Goal: Transaction & Acquisition: Register for event/course

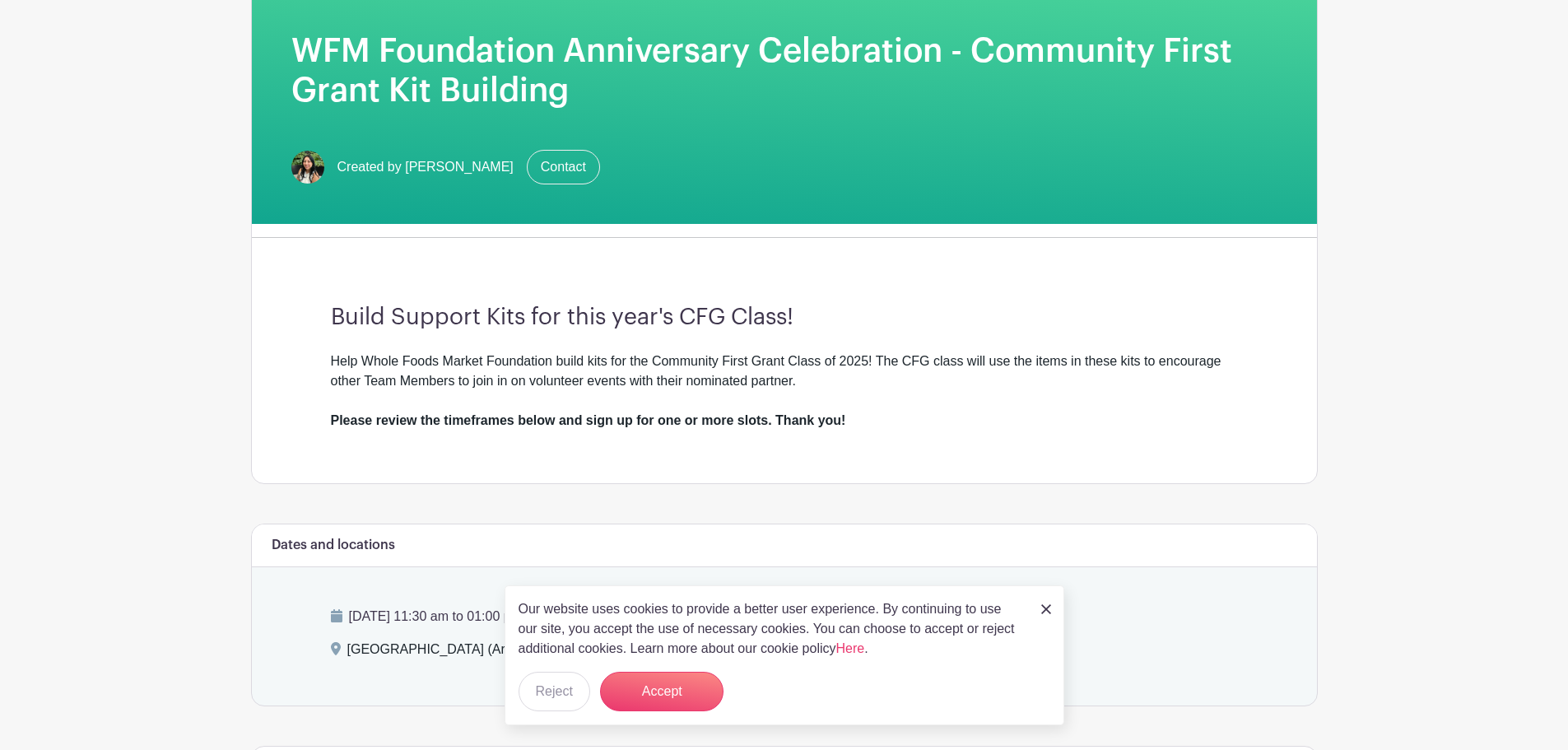
scroll to position [412, 0]
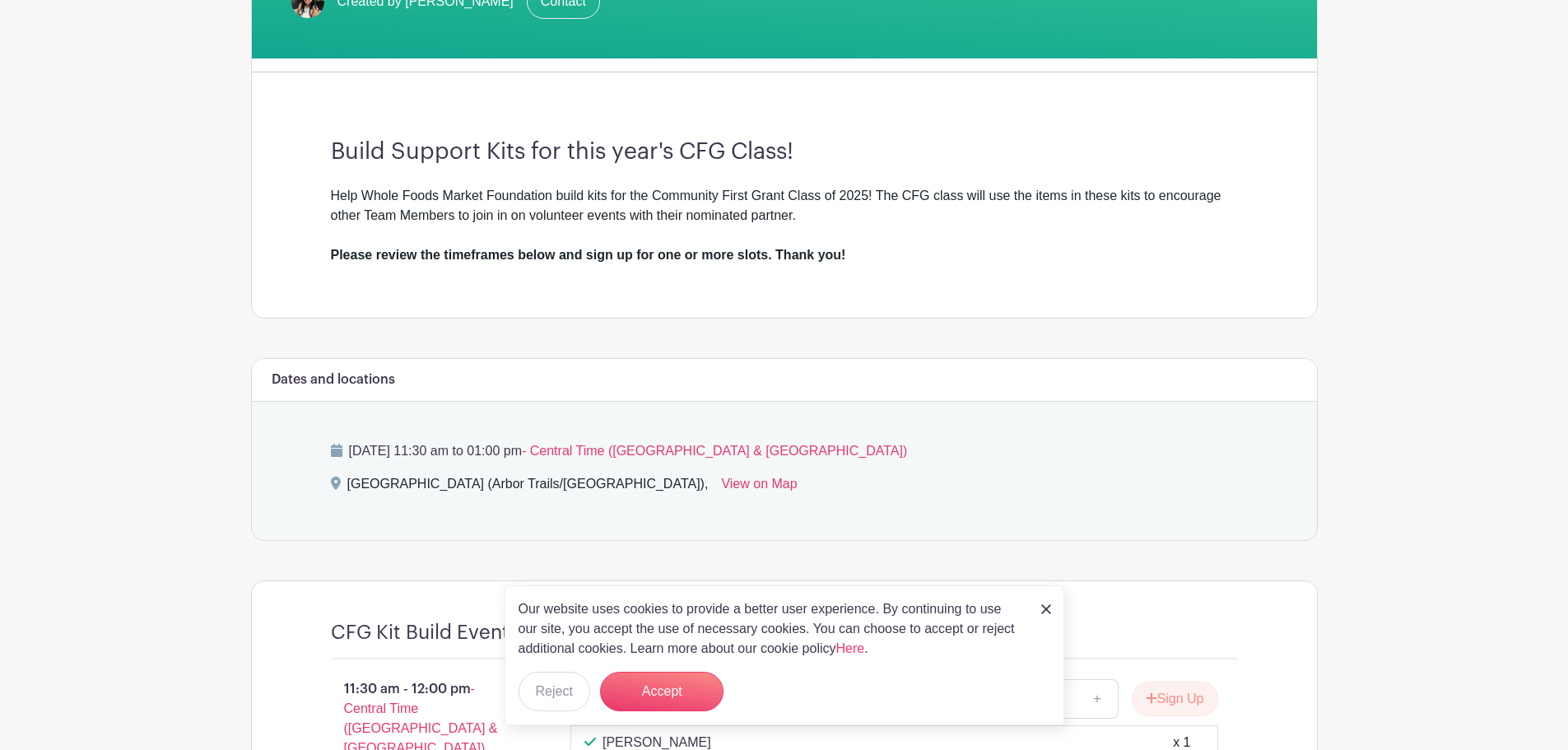
click at [1045, 611] on img at bounding box center [1046, 609] width 10 height 10
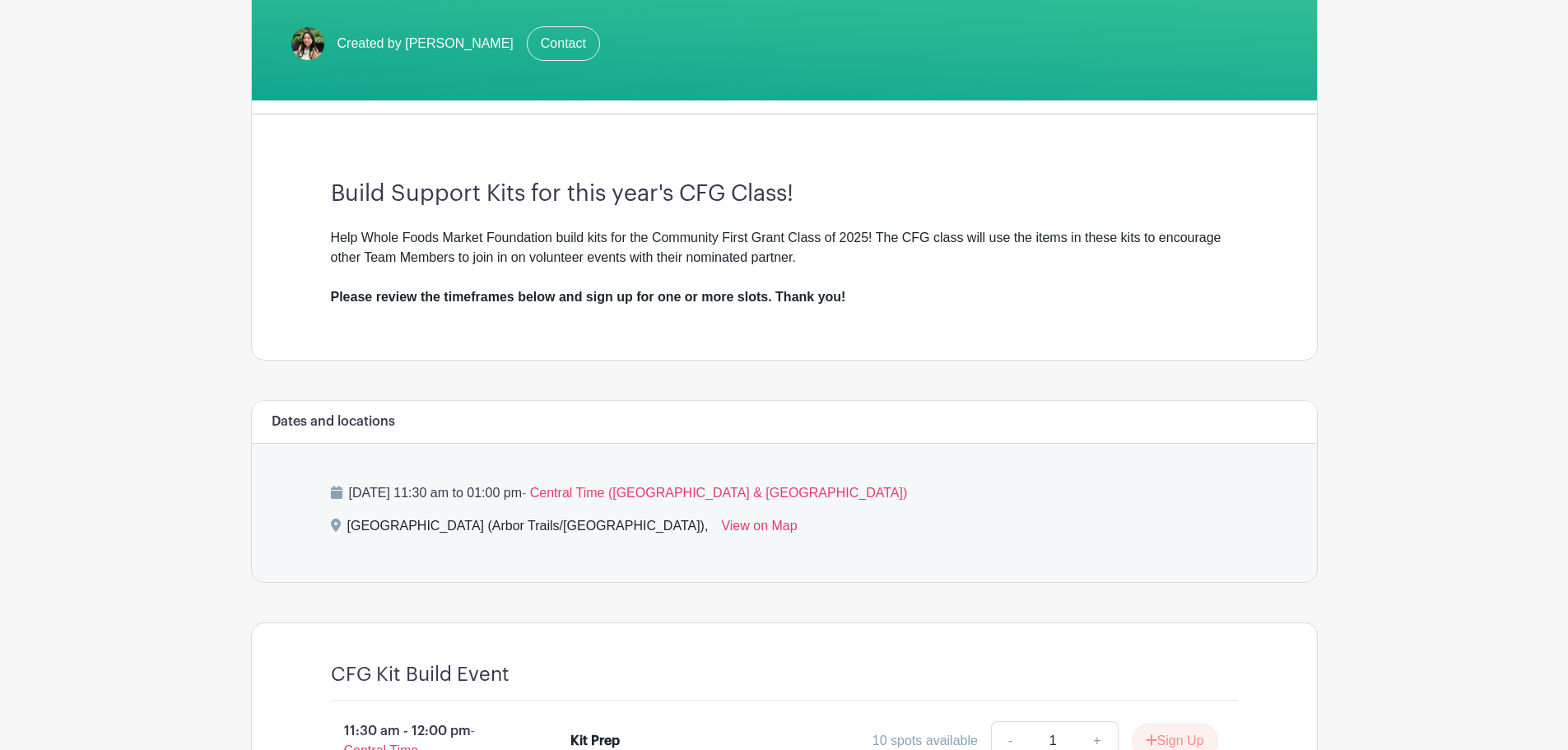
scroll to position [0, 0]
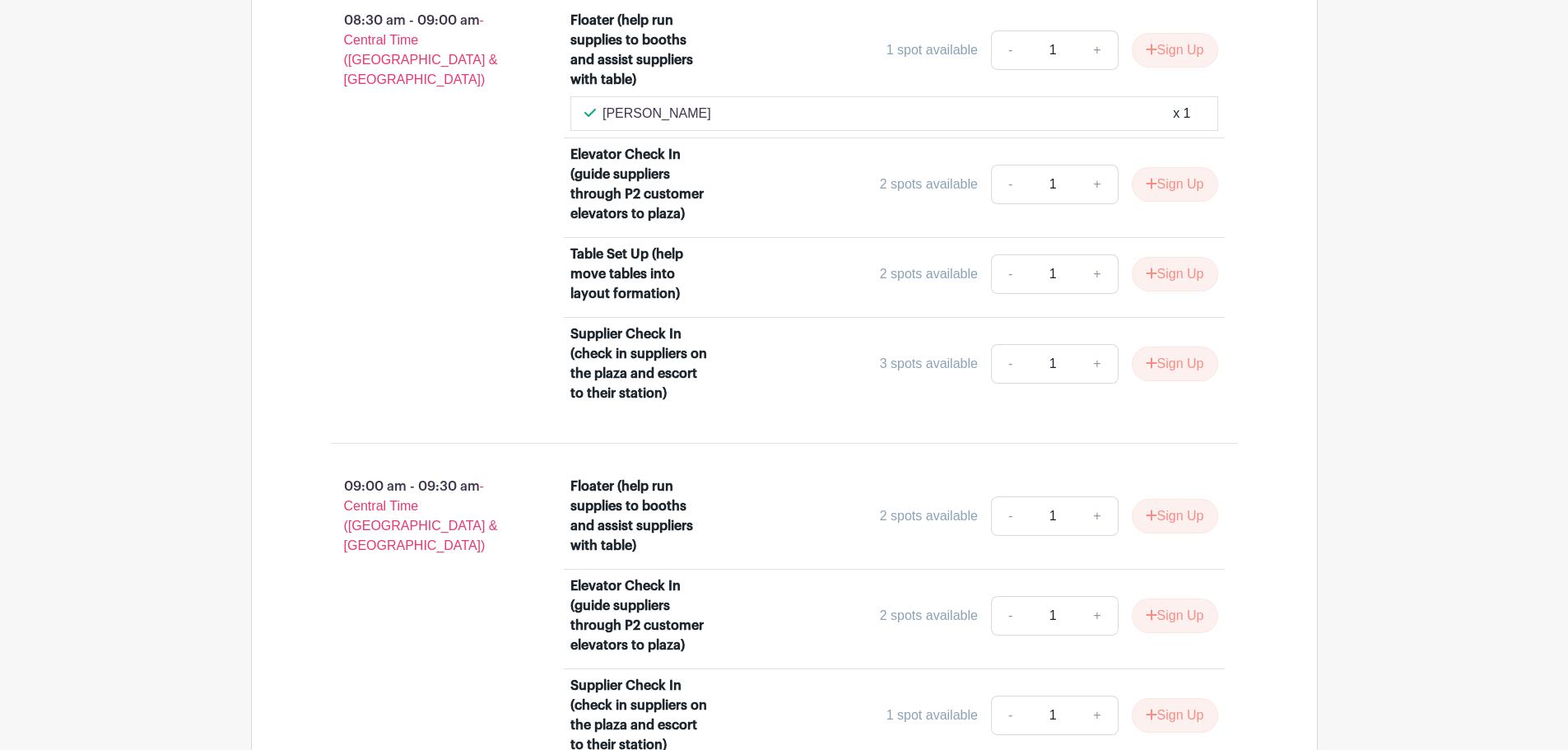
scroll to position [1316, 0]
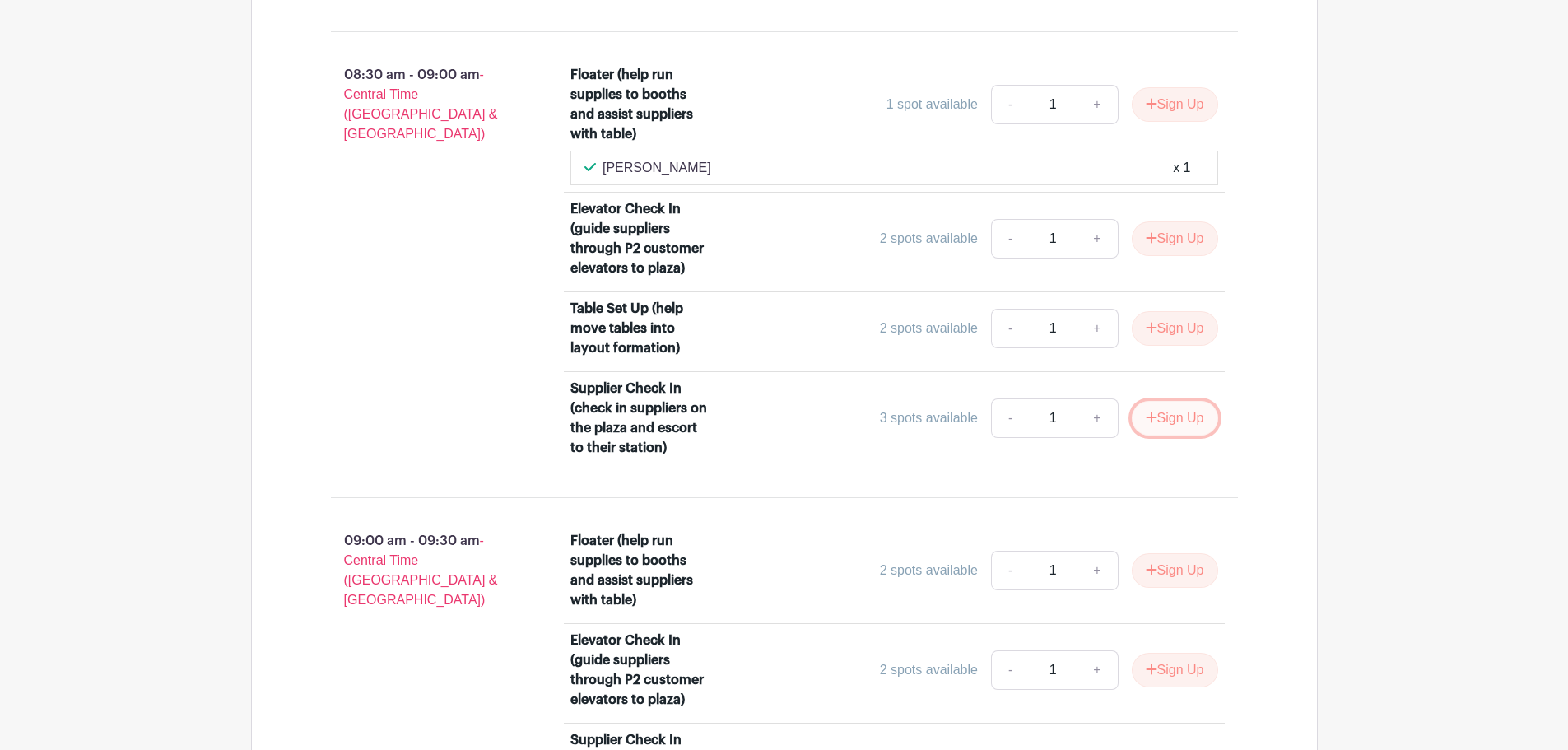
click at [1151, 415] on icon "submit" at bounding box center [1152, 417] width 12 height 13
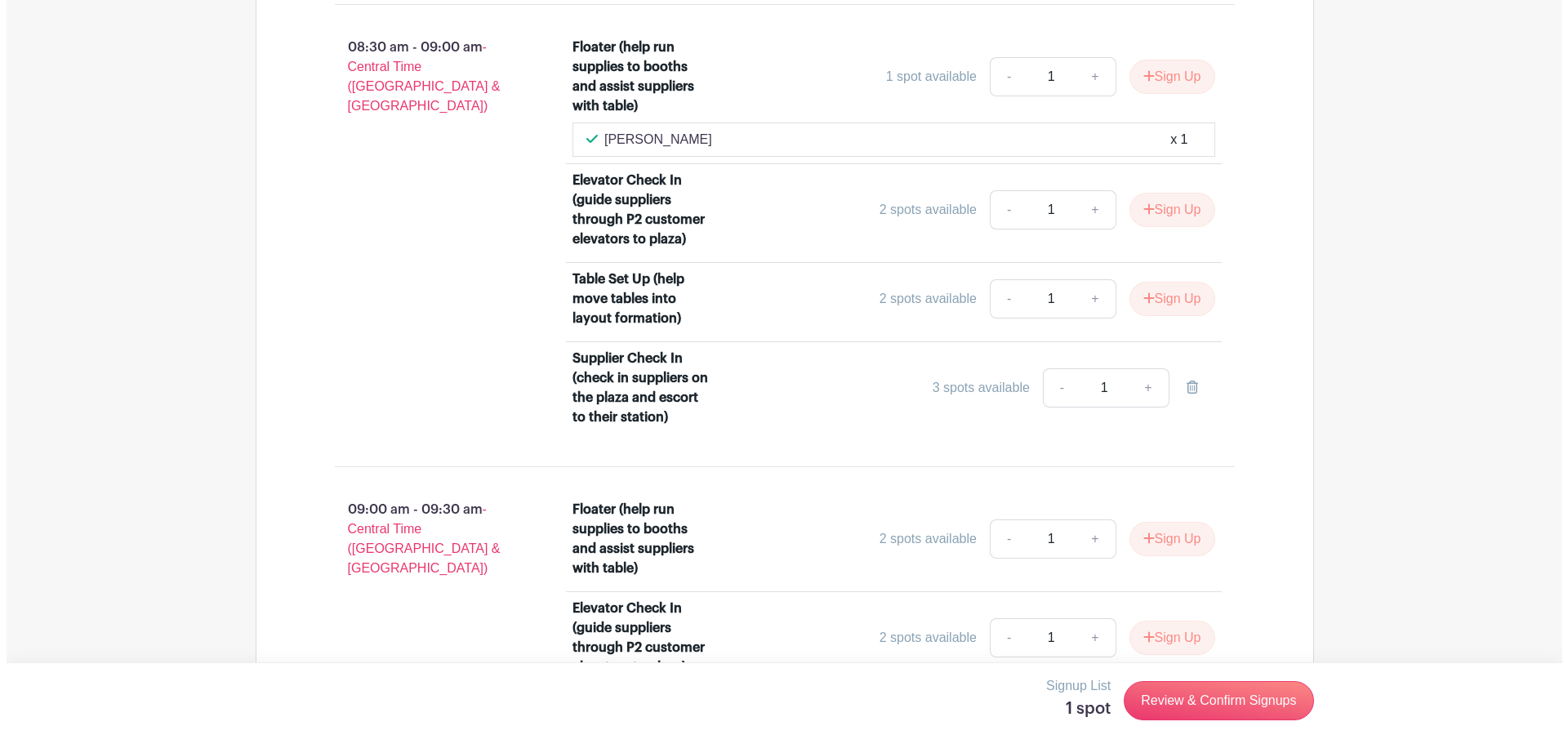
scroll to position [1336, 0]
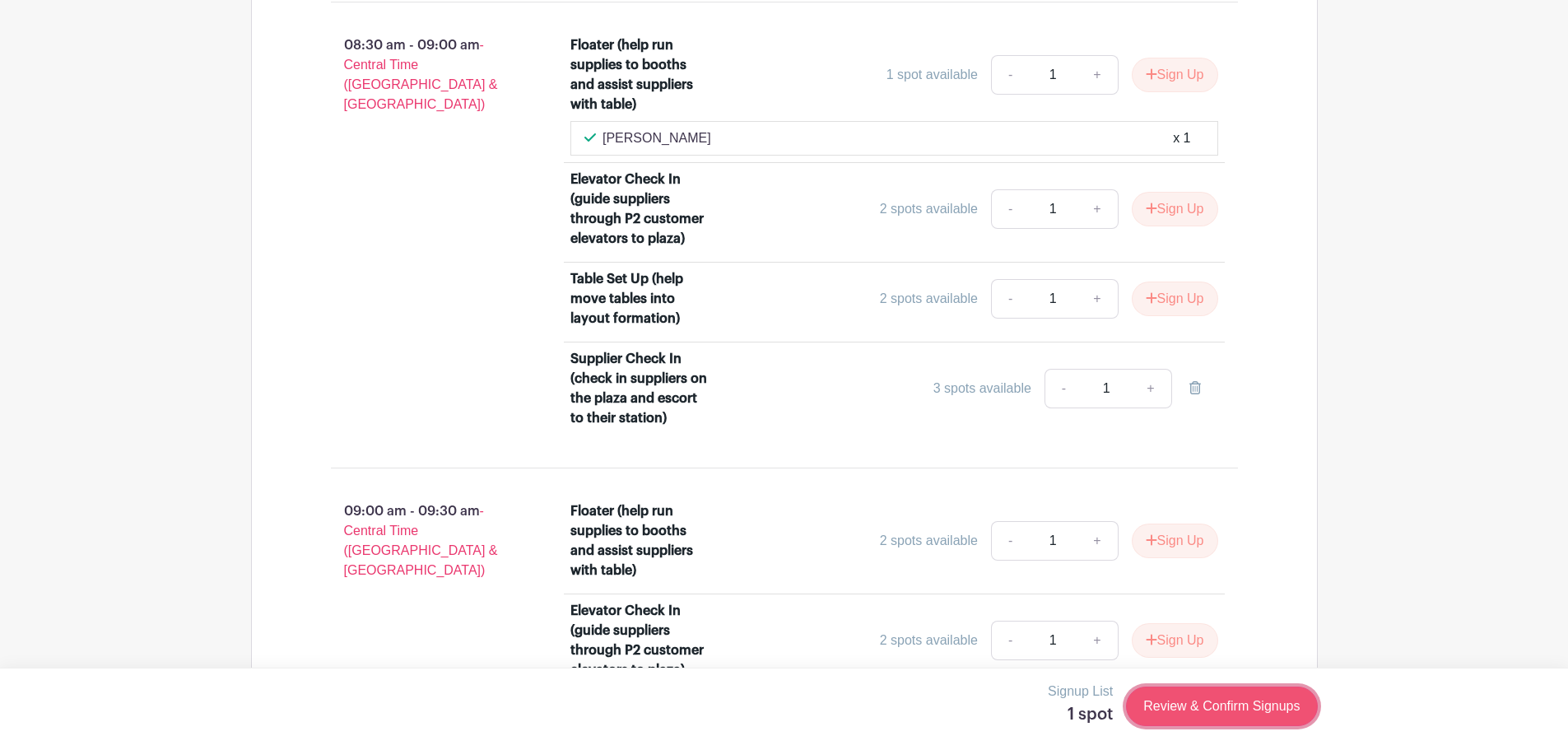
click at [1242, 704] on link "Review & Confirm Signups" at bounding box center [1221, 706] width 191 height 40
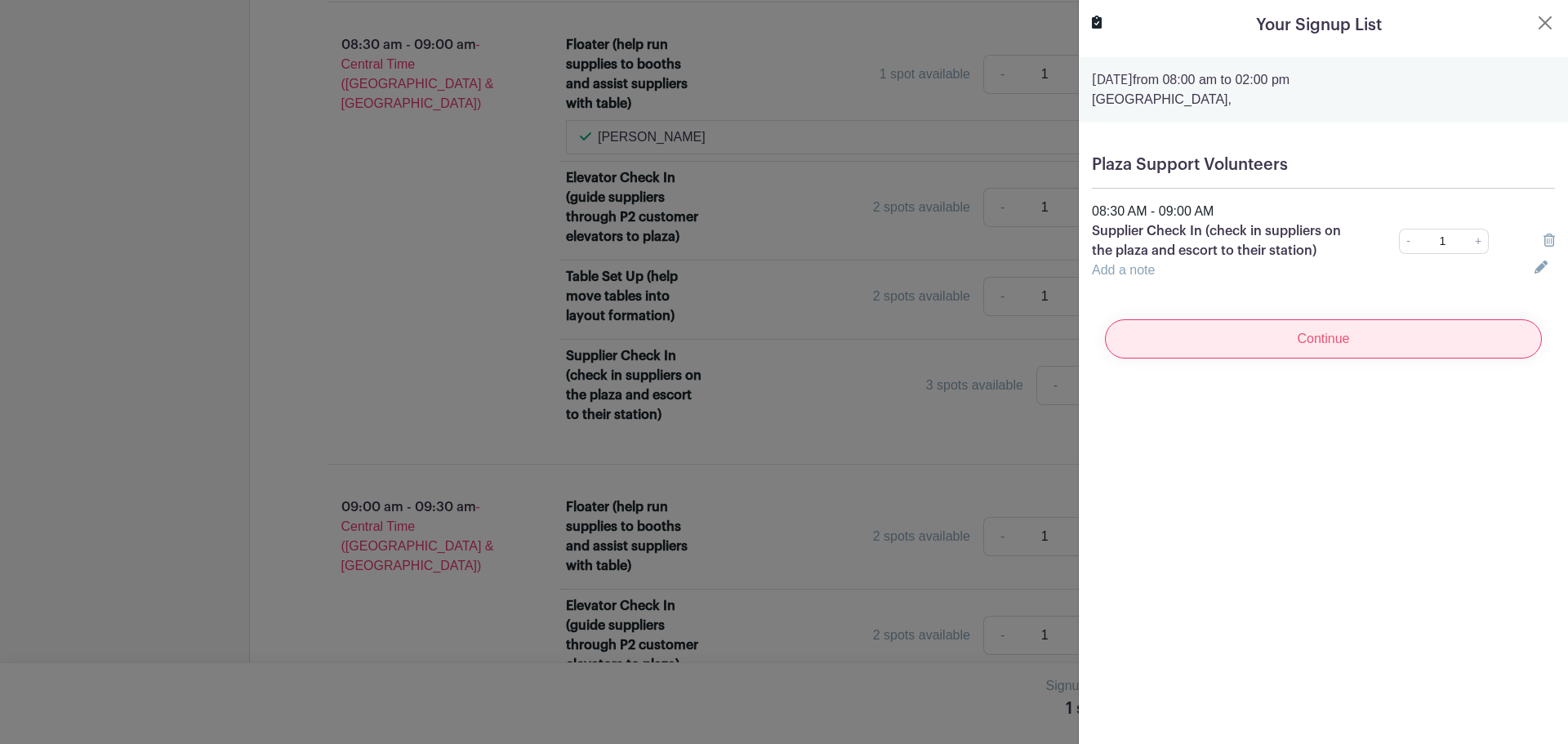
click at [1340, 344] on input "Continue" at bounding box center [1323, 339] width 437 height 40
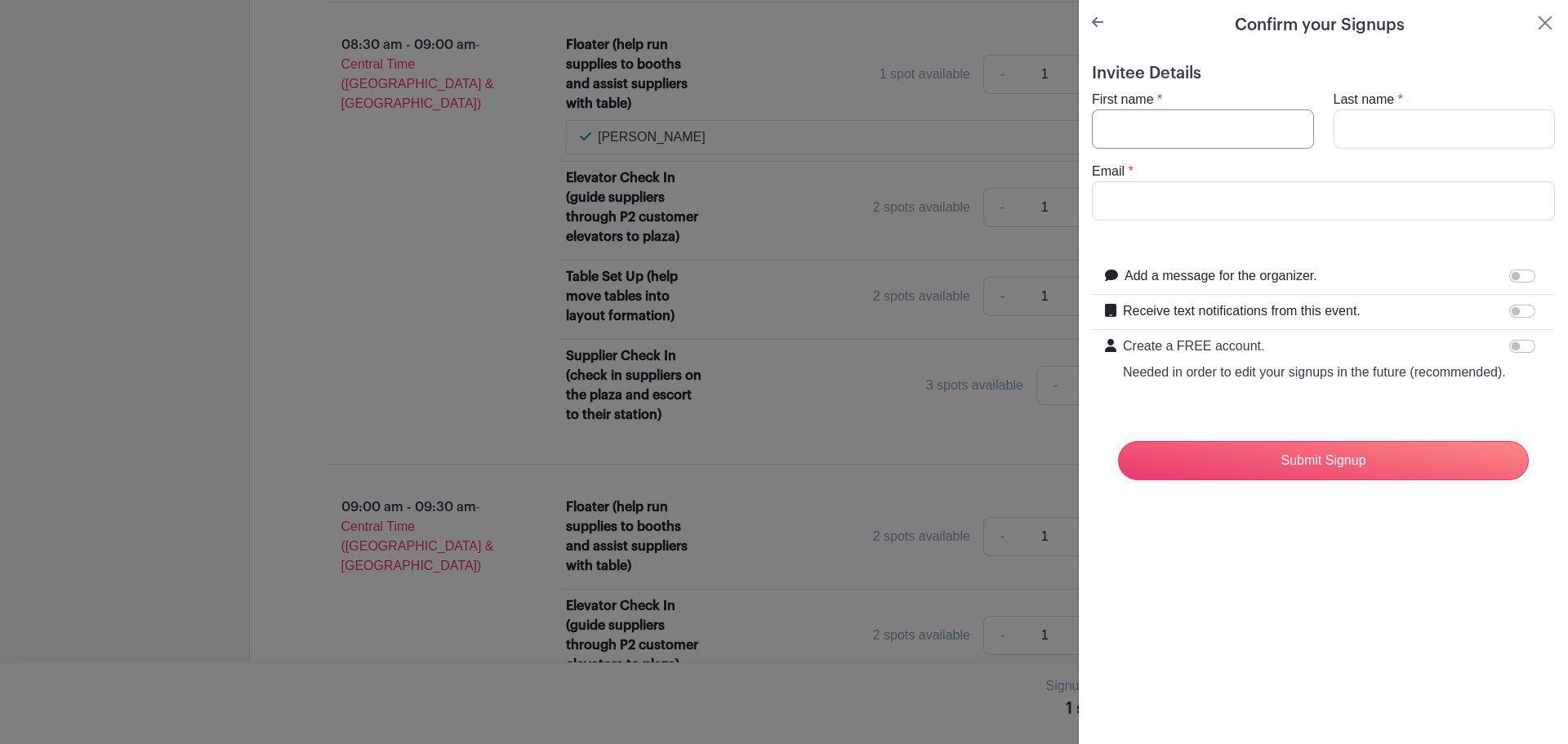
click at [1210, 146] on input "First name" at bounding box center [1203, 130] width 222 height 40
type input "Kimberly"
type input "Keen"
type input "Kimberly.Keen@wholefoods.com"
click at [1515, 307] on input "Receive text notifications from this event." at bounding box center [1522, 311] width 26 height 13
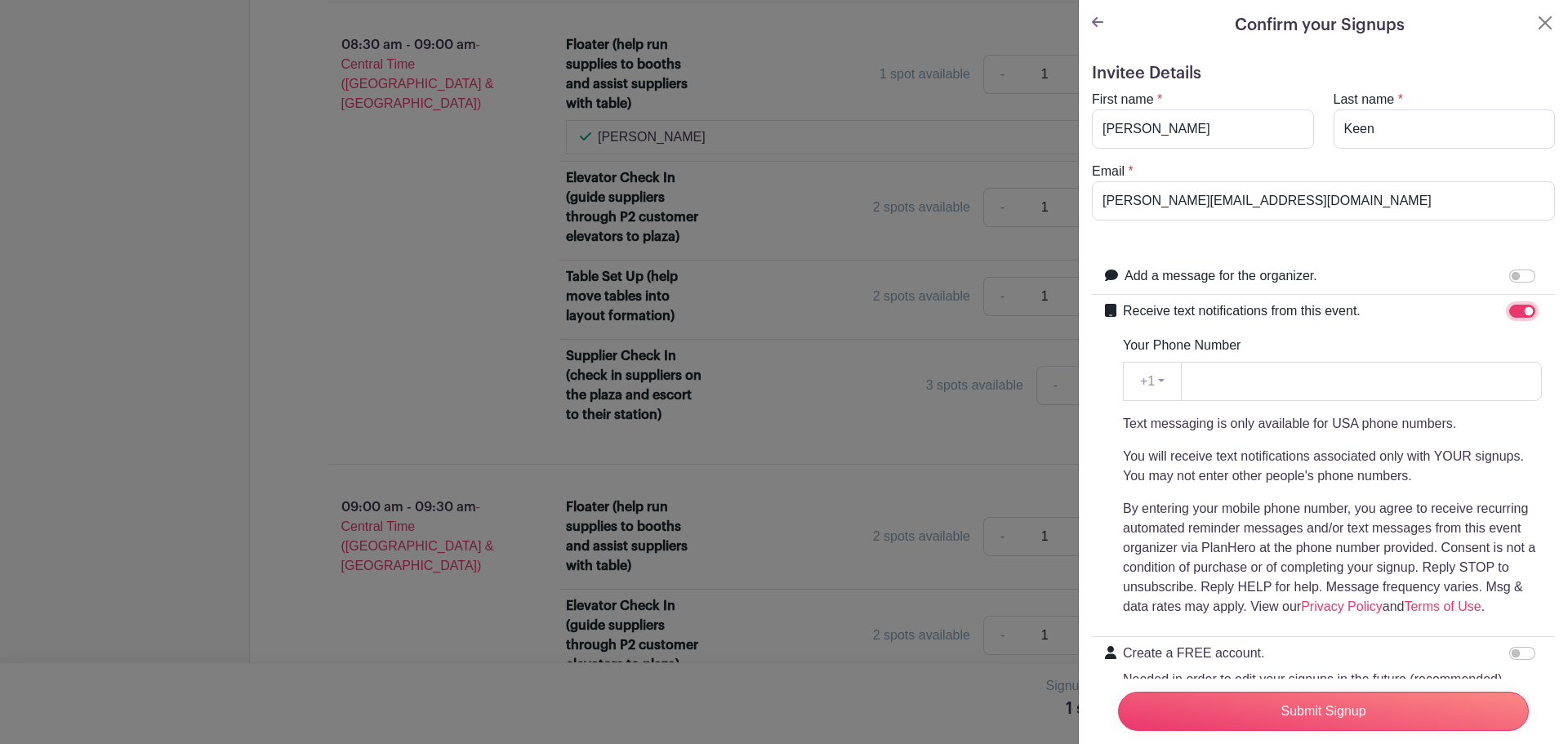
click at [1510, 310] on input "Receive text notifications from this event." at bounding box center [1522, 311] width 26 height 13
checkbox input "false"
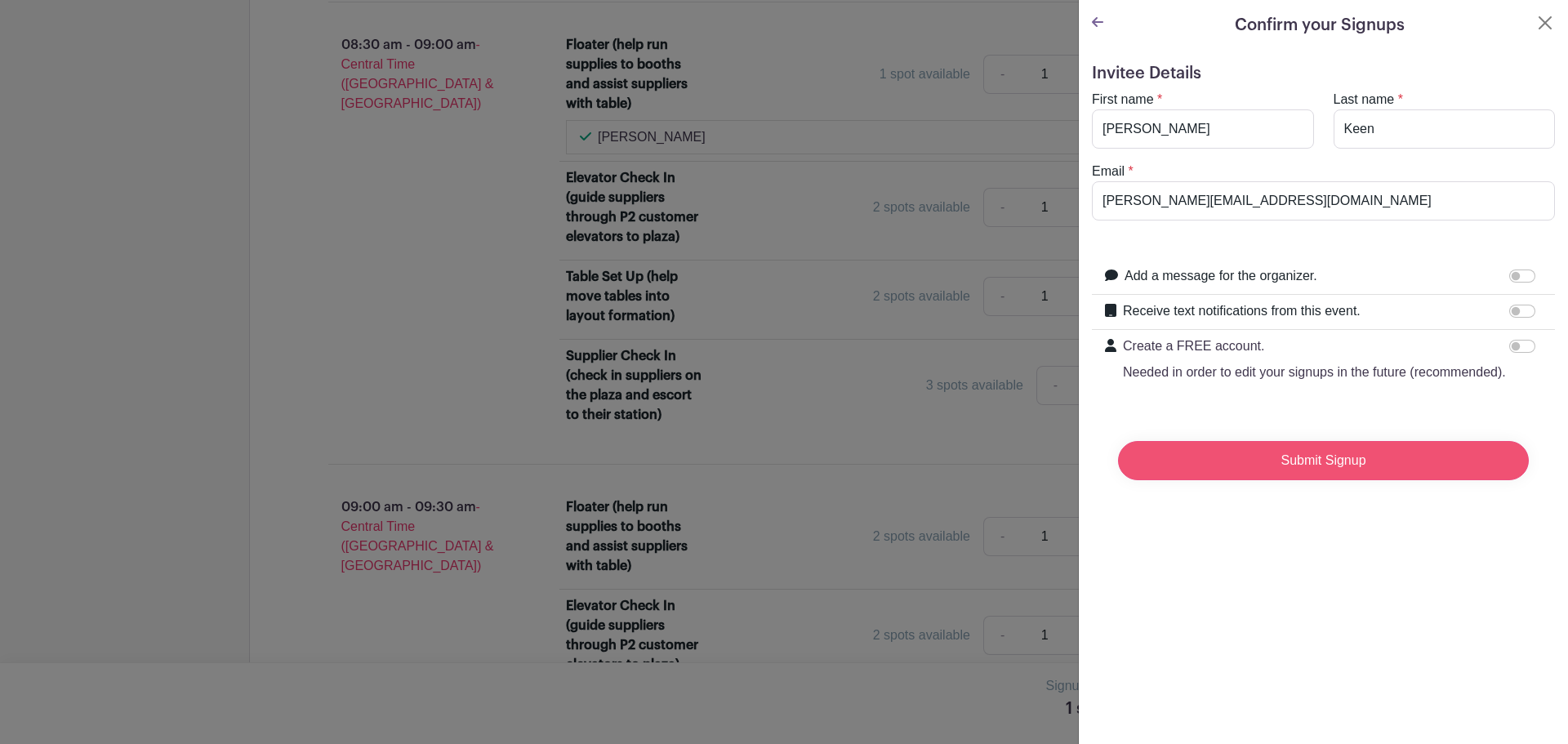
click at [1329, 479] on input "Submit Signup" at bounding box center [1323, 461] width 411 height 40
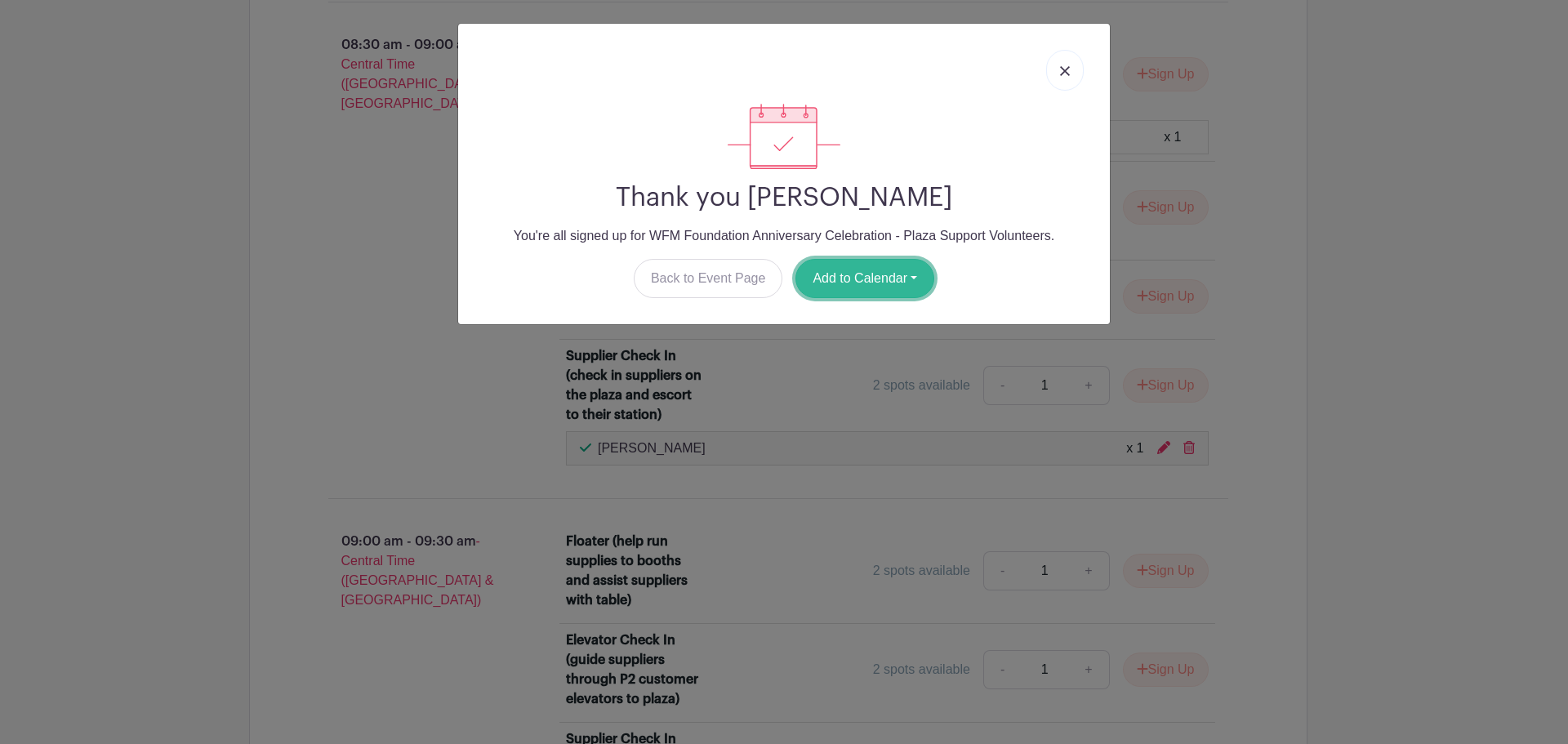
click at [875, 283] on button "Add to Calendar" at bounding box center [865, 279] width 139 height 40
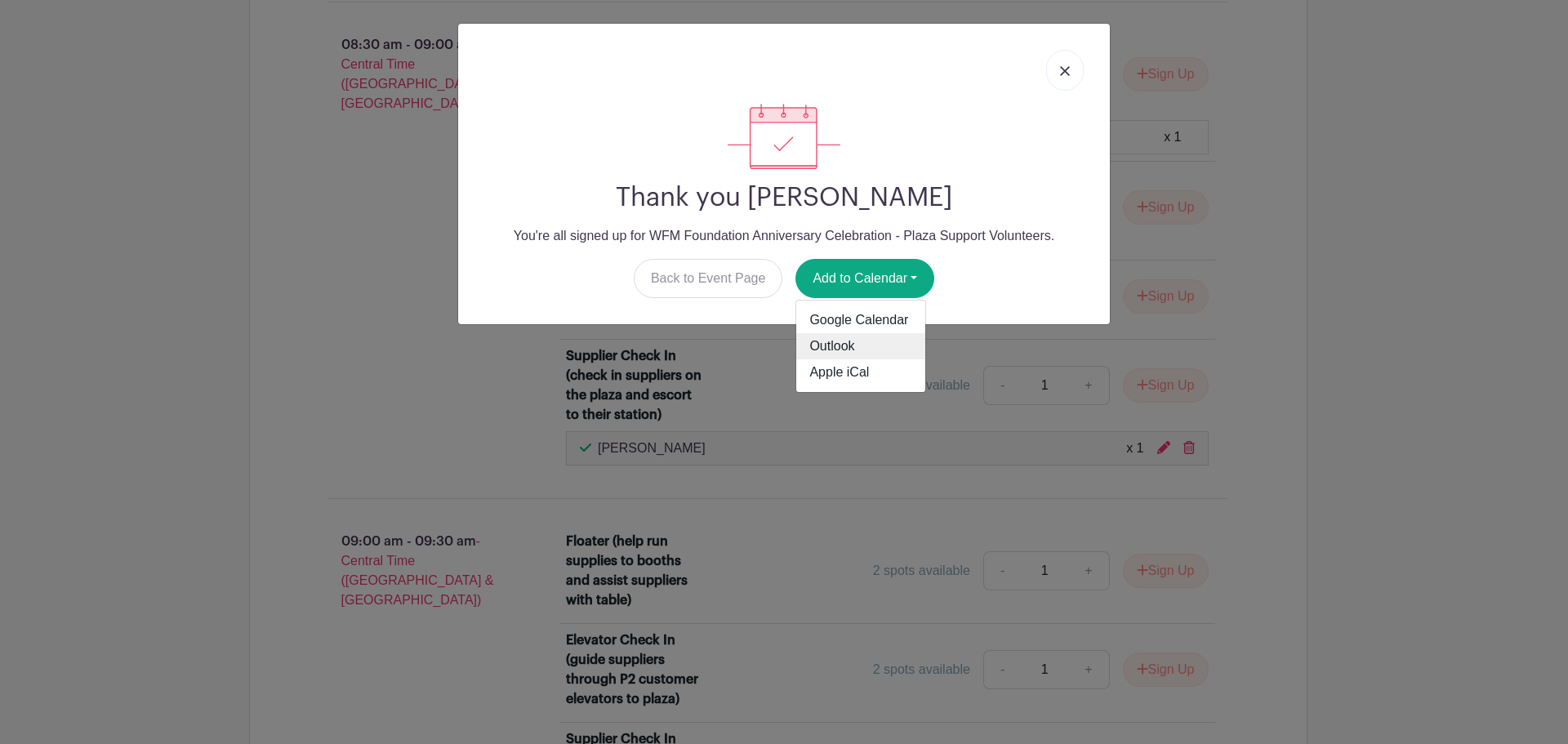
click at [850, 350] on link "Outlook" at bounding box center [861, 346] width 129 height 26
